Goal: Information Seeking & Learning: Learn about a topic

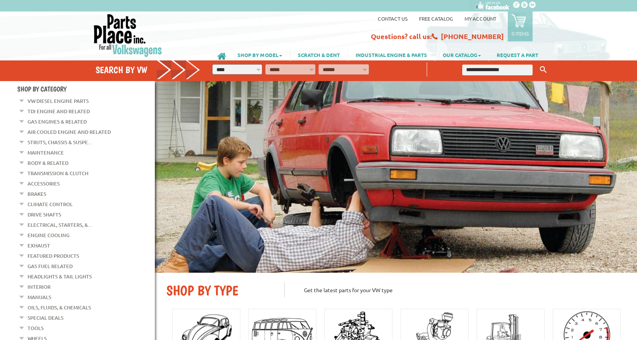
click at [487, 68] on input "text" at bounding box center [498, 70] width 70 height 11
type input "***"
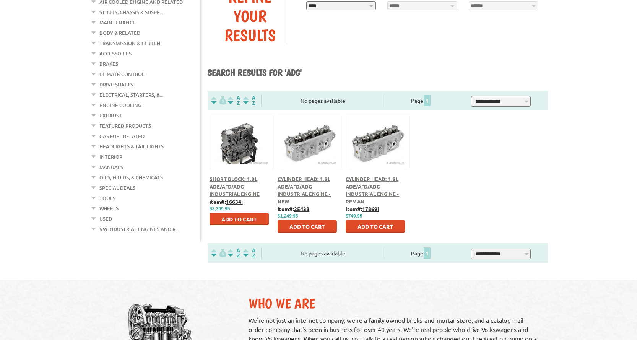
scroll to position [153, 0]
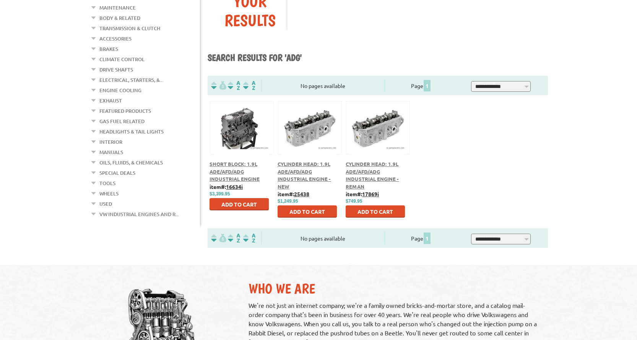
click at [232, 169] on span "Short Block: 1.9L ADE/AFD/ADG Industrial Engine" at bounding box center [235, 171] width 50 height 21
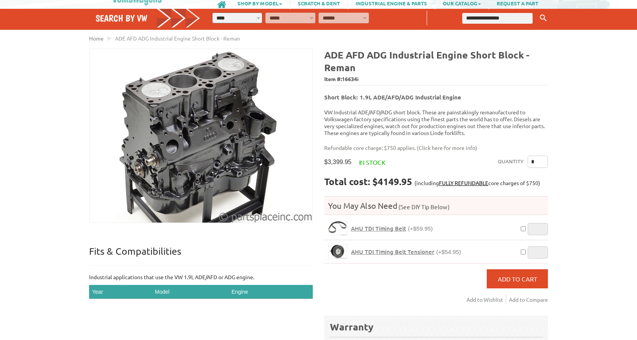
scroll to position [38, 0]
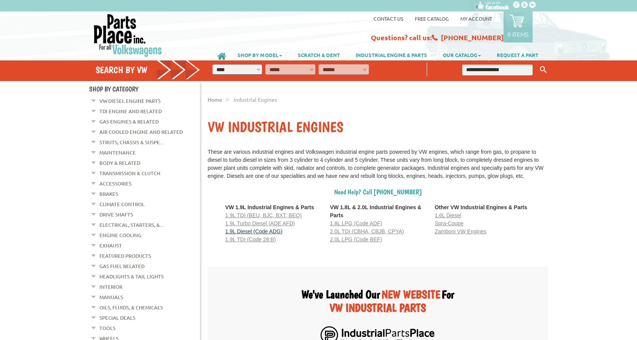
click at [272, 235] on span "1.9L Diesel (Code ADG)" at bounding box center [253, 231] width 57 height 6
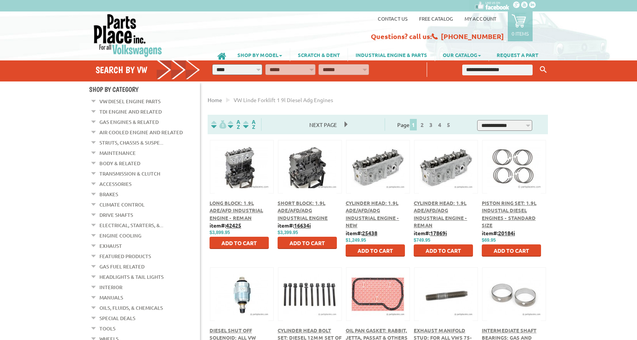
click at [303, 166] on button at bounding box center [309, 165] width 49 height 13
click at [360, 216] on span "Cylinder Head: 1.9L ADE/AFD/ADG Industrial Engine - New" at bounding box center [373, 214] width 54 height 29
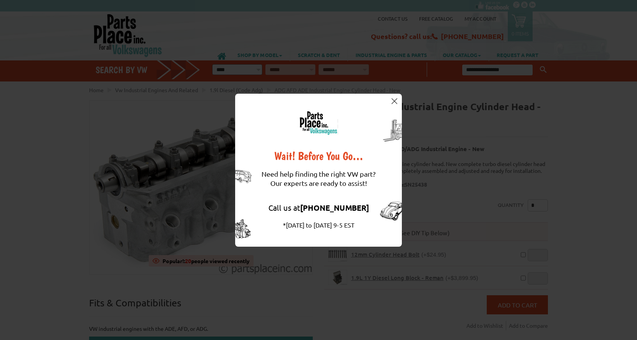
click at [397, 101] on img at bounding box center [395, 101] width 6 height 6
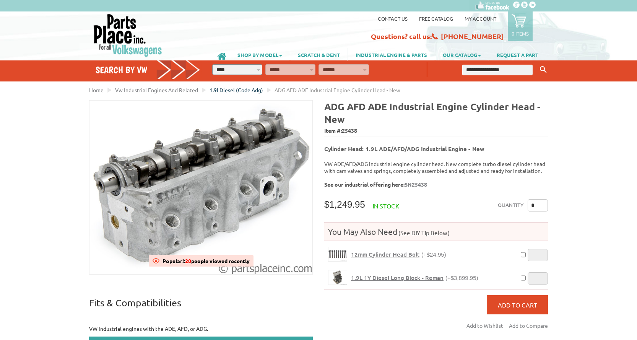
click at [229, 90] on span "1.9l Diesel (code Adg)" at bounding box center [237, 89] width 54 height 7
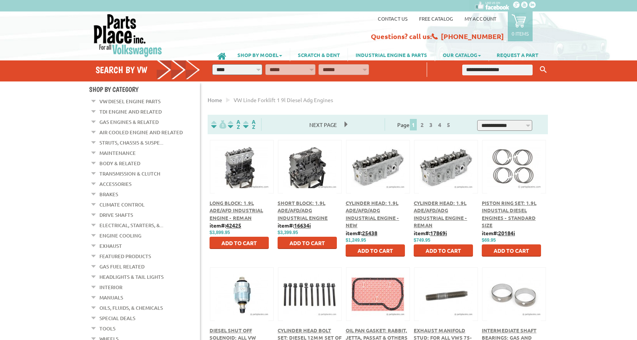
click at [239, 162] on button at bounding box center [241, 165] width 49 height 13
click at [428, 213] on span "Cylinder Head: 1.9L ADE/AFD/ADG Industrial Engine - Reman" at bounding box center [441, 214] width 54 height 29
